Goal: Information Seeking & Learning: Check status

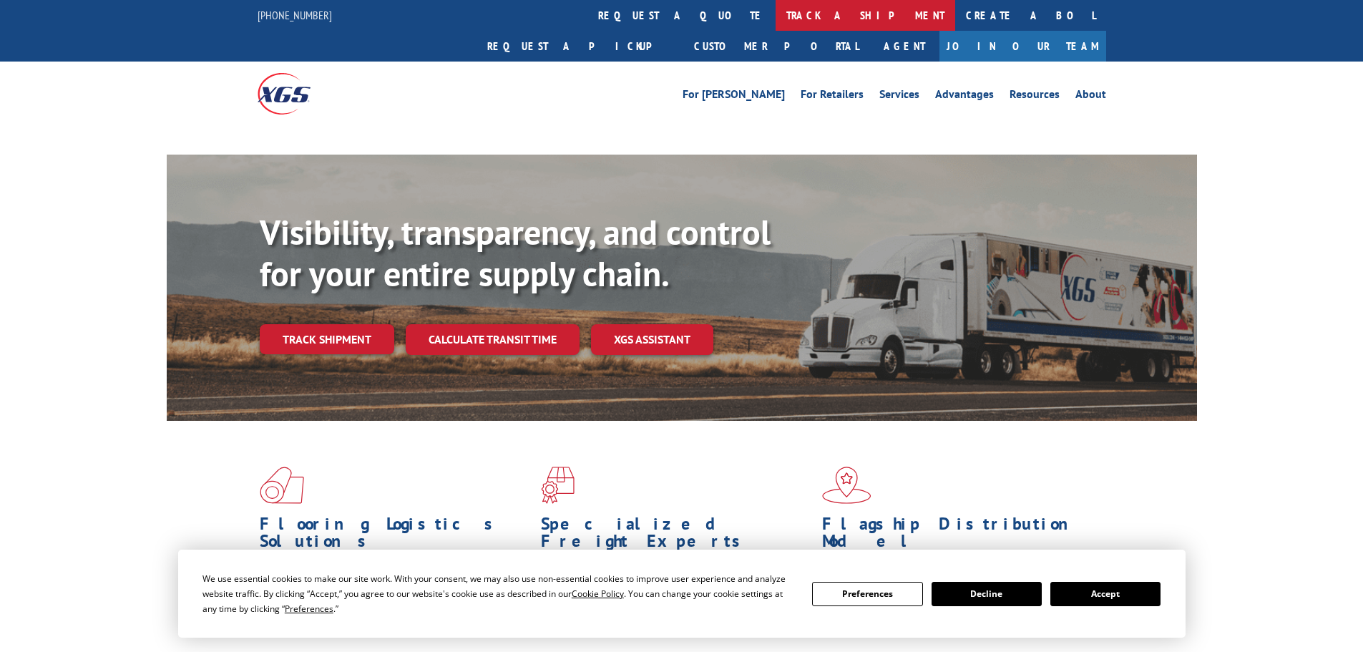
click at [775, 21] on link "track a shipment" at bounding box center [865, 15] width 180 height 31
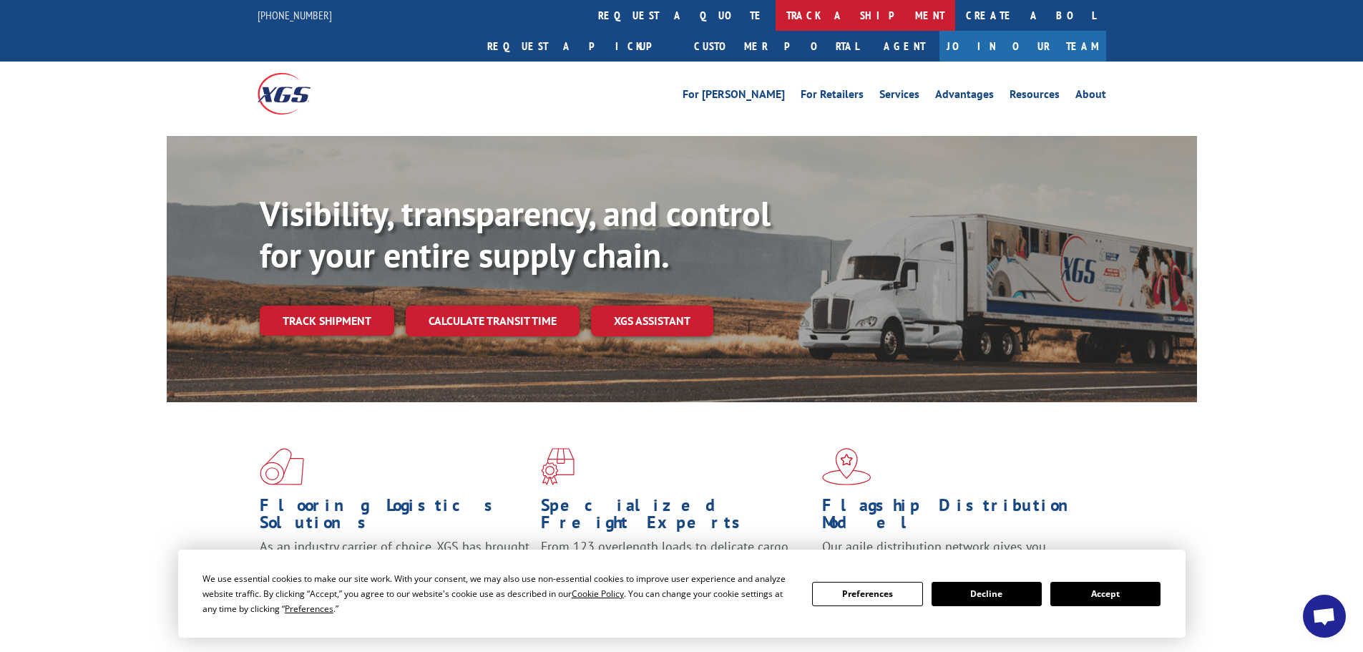
click at [775, 21] on link "track a shipment" at bounding box center [865, 15] width 180 height 31
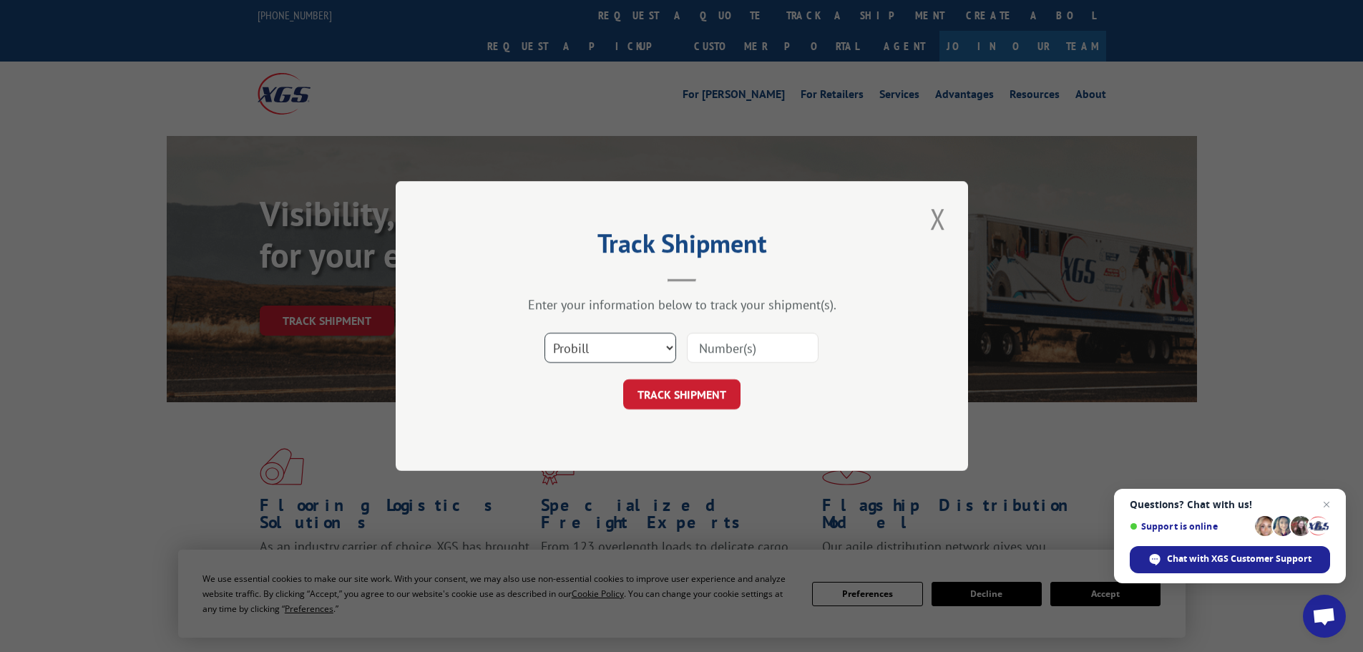
click at [624, 335] on select "Select category... Probill BOL PO" at bounding box center [610, 348] width 132 height 30
select select "bol"
click at [544, 333] on select "Select category... Probill BOL PO" at bounding box center [610, 348] width 132 height 30
paste input "4846929"
type input "4846929"
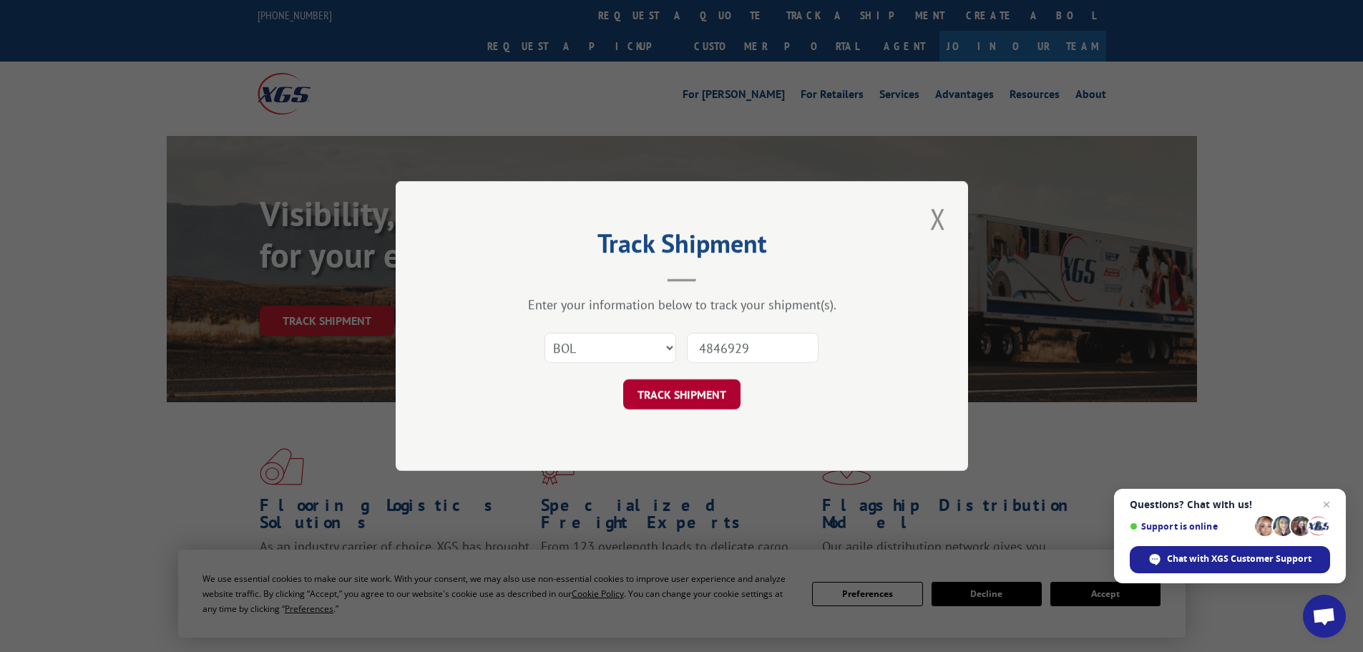
click at [693, 391] on button "TRACK SHIPMENT" at bounding box center [681, 394] width 117 height 30
